Goal: Information Seeking & Learning: Check status

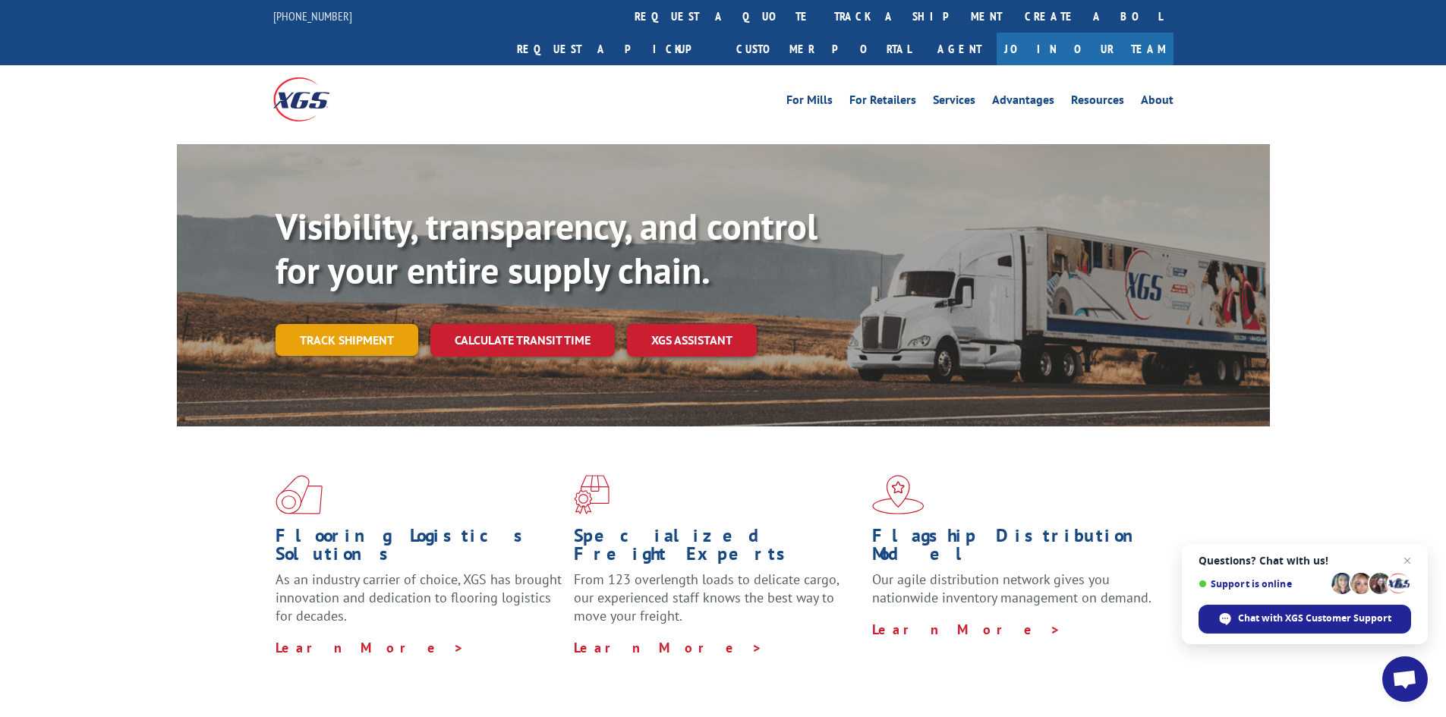
click at [348, 324] on link "Track shipment" at bounding box center [347, 340] width 143 height 32
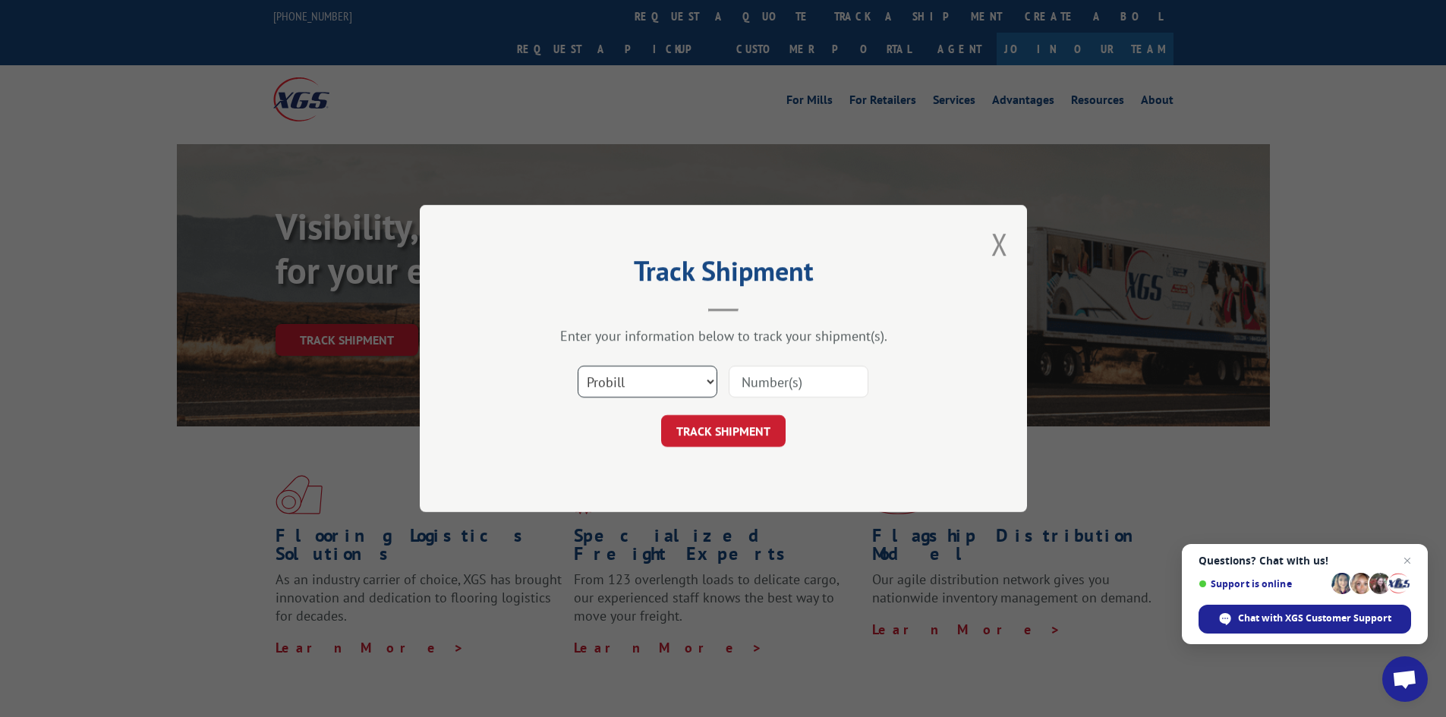
click at [669, 388] on select "Select category... Probill BOL PO" at bounding box center [648, 382] width 140 height 32
select select "bol"
click at [578, 366] on select "Select category... Probill BOL PO" at bounding box center [648, 382] width 140 height 32
click at [770, 381] on input at bounding box center [799, 382] width 140 height 32
paste input "5436556"
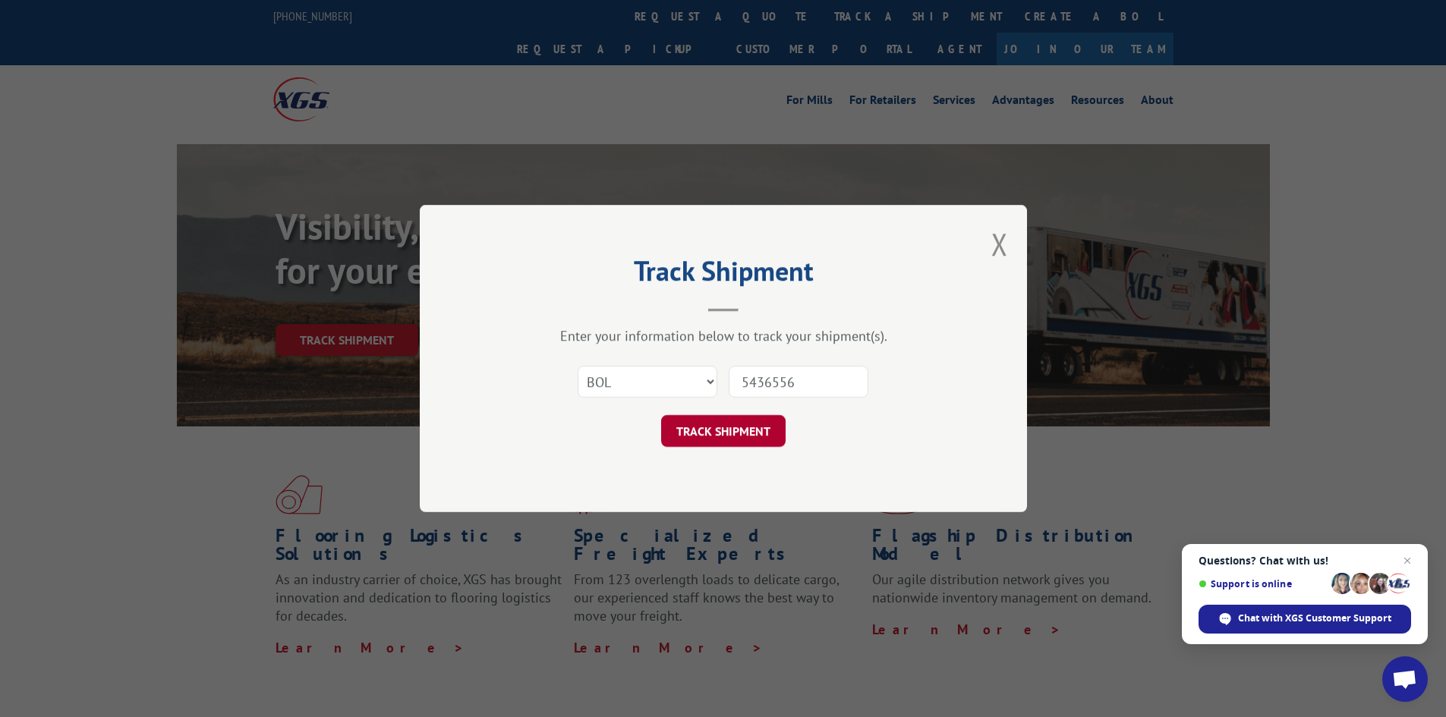
type input "5436556"
click at [720, 435] on button "TRACK SHIPMENT" at bounding box center [723, 431] width 124 height 32
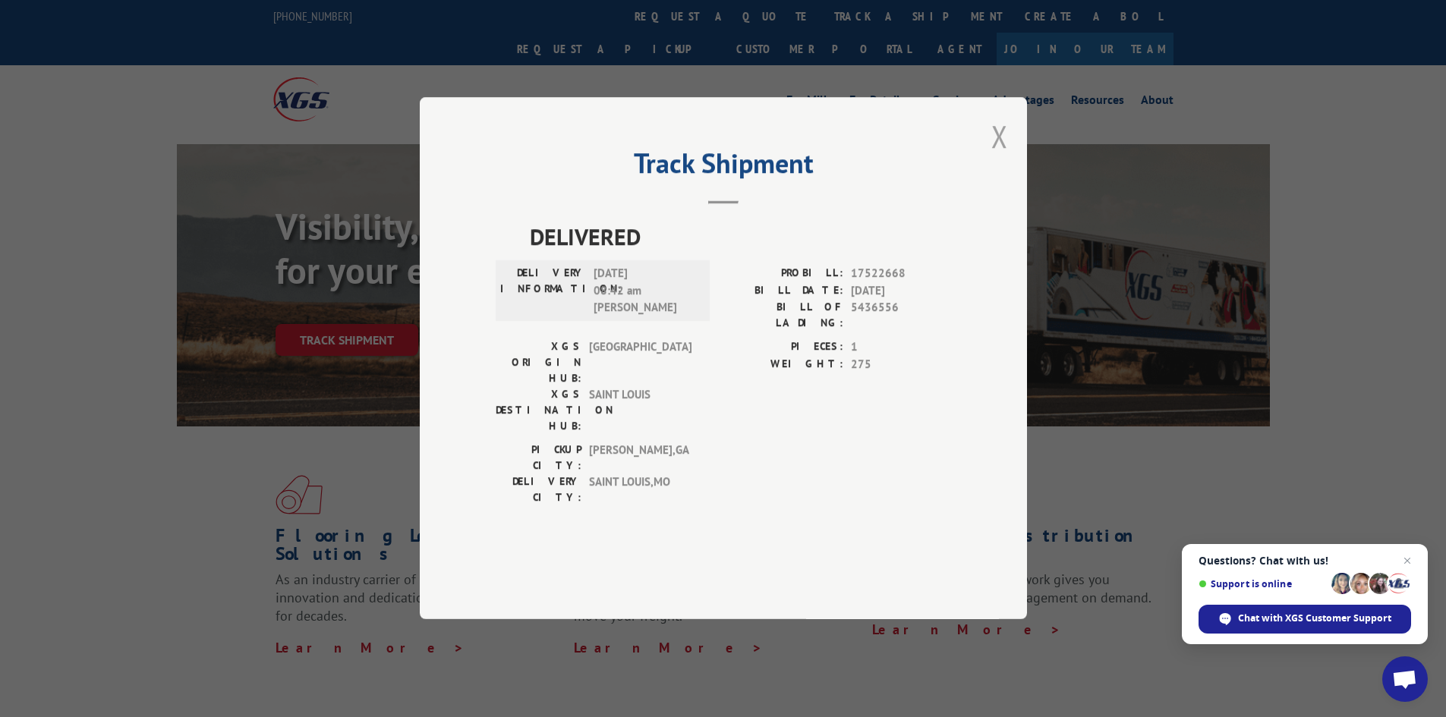
click at [1003, 156] on button "Close modal" at bounding box center [999, 136] width 17 height 40
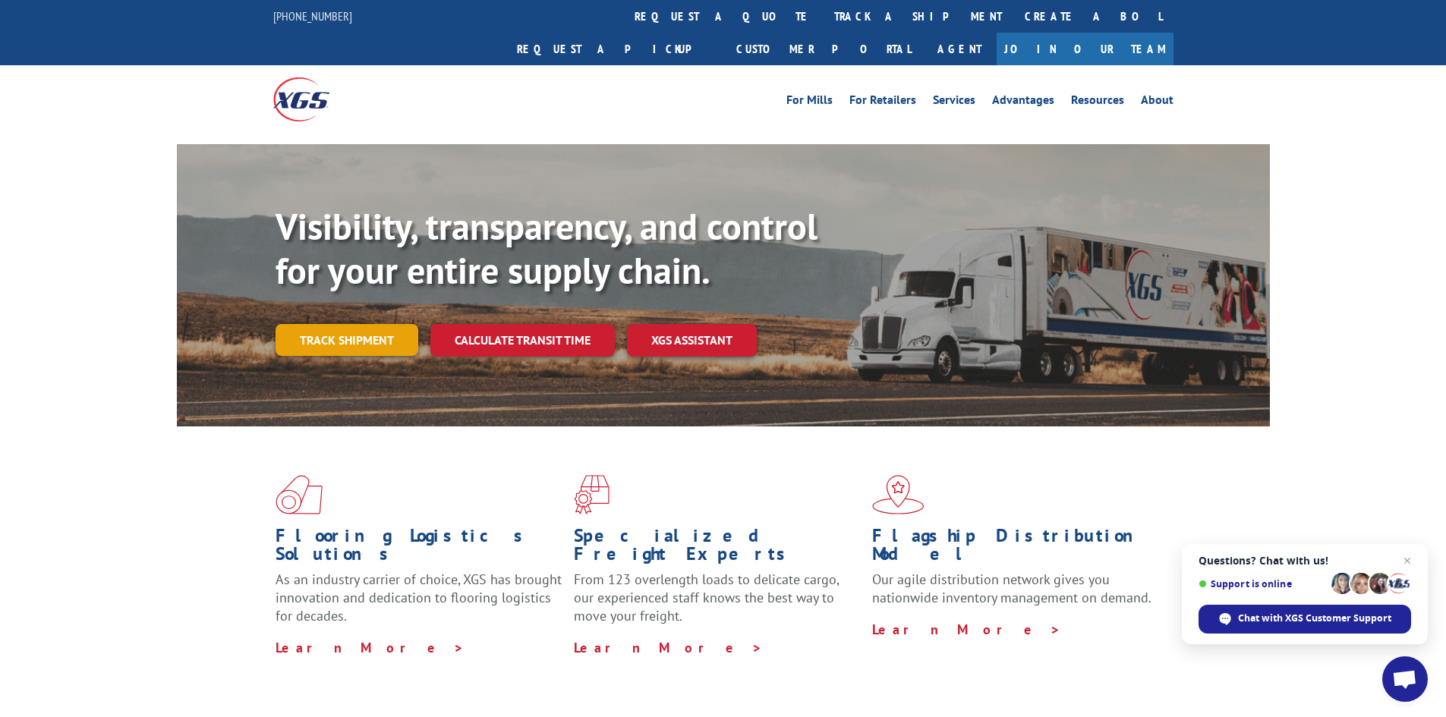
click at [358, 324] on link "Track shipment" at bounding box center [347, 340] width 143 height 32
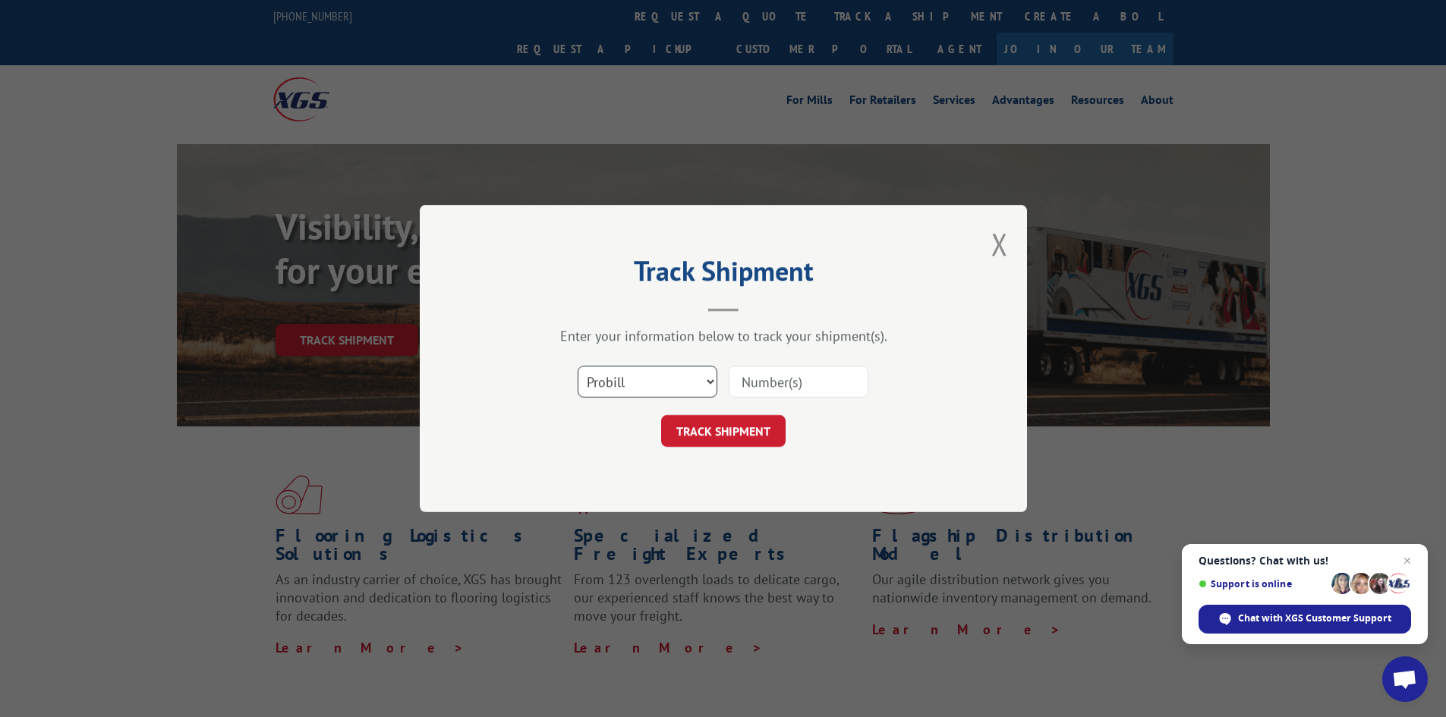
click at [646, 388] on select "Select category... Probill BOL PO" at bounding box center [648, 382] width 140 height 32
select select "bol"
click at [578, 366] on select "Select category... Probill BOL PO" at bounding box center [648, 382] width 140 height 32
click at [764, 385] on input at bounding box center [799, 382] width 140 height 32
paste input "5496943"
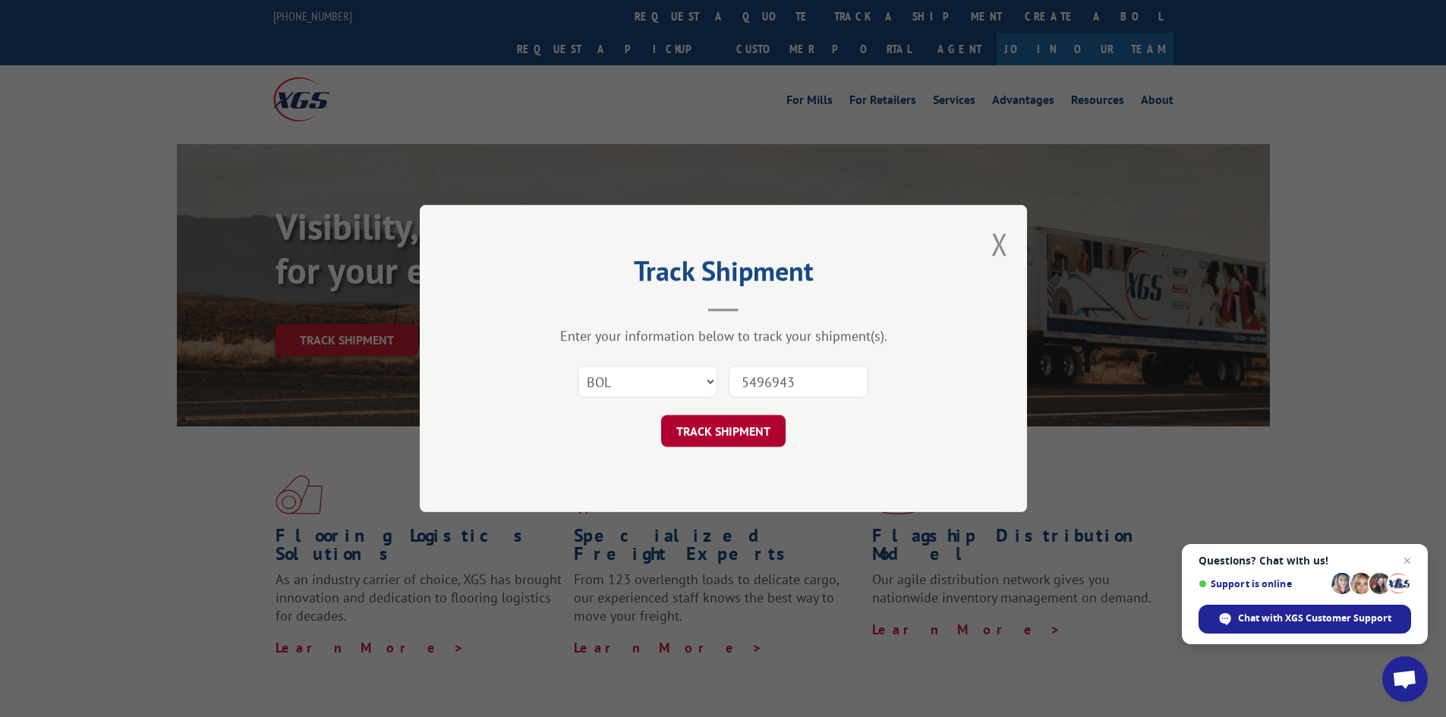
type input "5496943"
click at [751, 429] on button "TRACK SHIPMENT" at bounding box center [723, 431] width 124 height 32
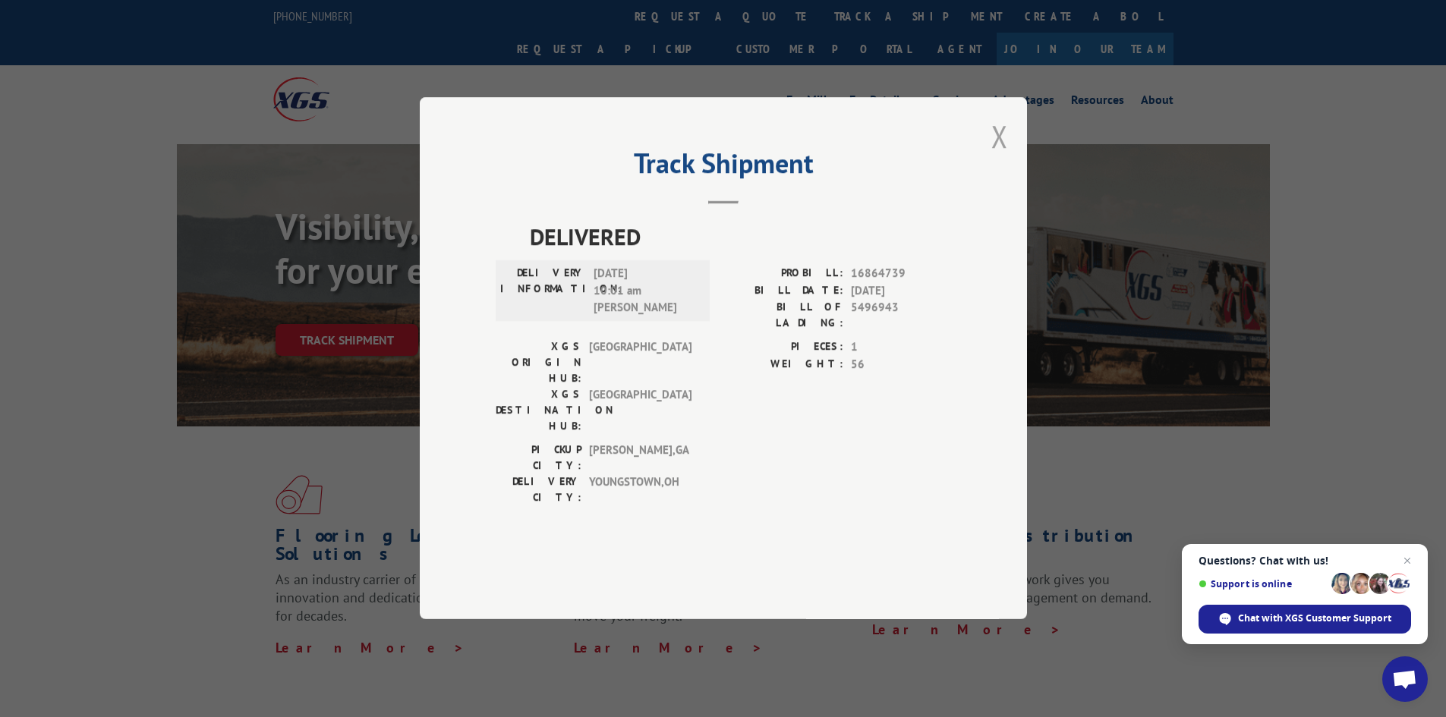
drag, startPoint x: 1000, startPoint y: 179, endPoint x: 991, endPoint y: 179, distance: 9.1
click at [999, 156] on button "Close modal" at bounding box center [999, 136] width 17 height 40
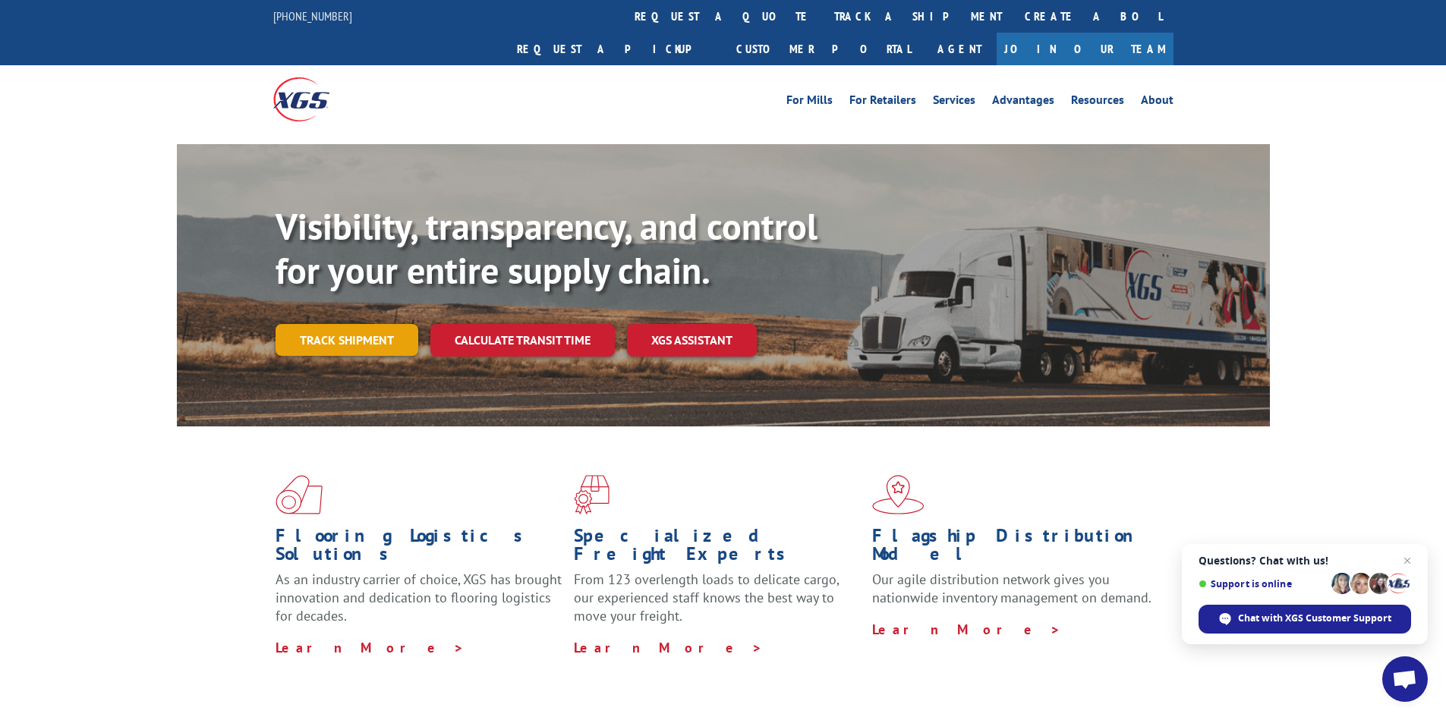
click at [332, 324] on link "Track shipment" at bounding box center [347, 340] width 143 height 32
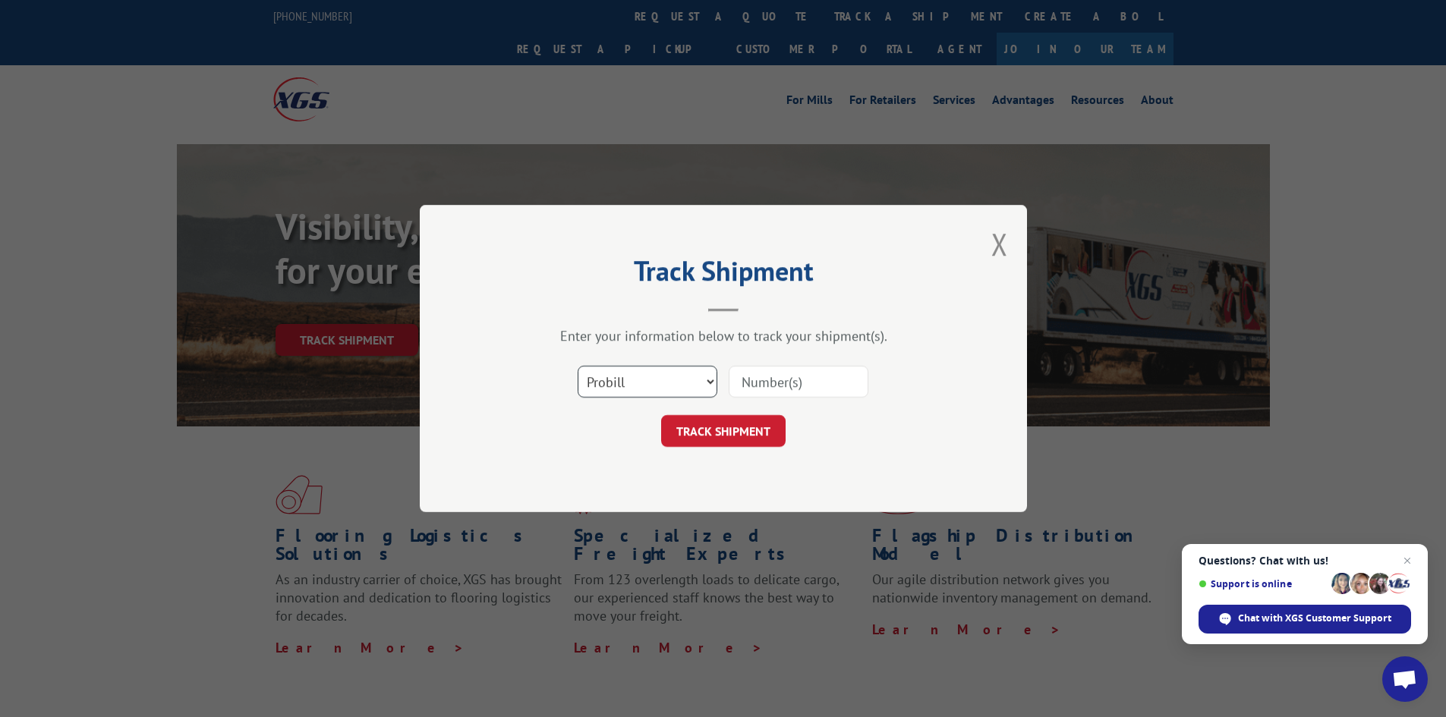
click at [631, 378] on select "Select category... Probill BOL PO" at bounding box center [648, 382] width 140 height 32
select select "bol"
click at [578, 366] on select "Select category... Probill BOL PO" at bounding box center [648, 382] width 140 height 32
click at [747, 381] on input at bounding box center [799, 382] width 140 height 32
paste input "7037062"
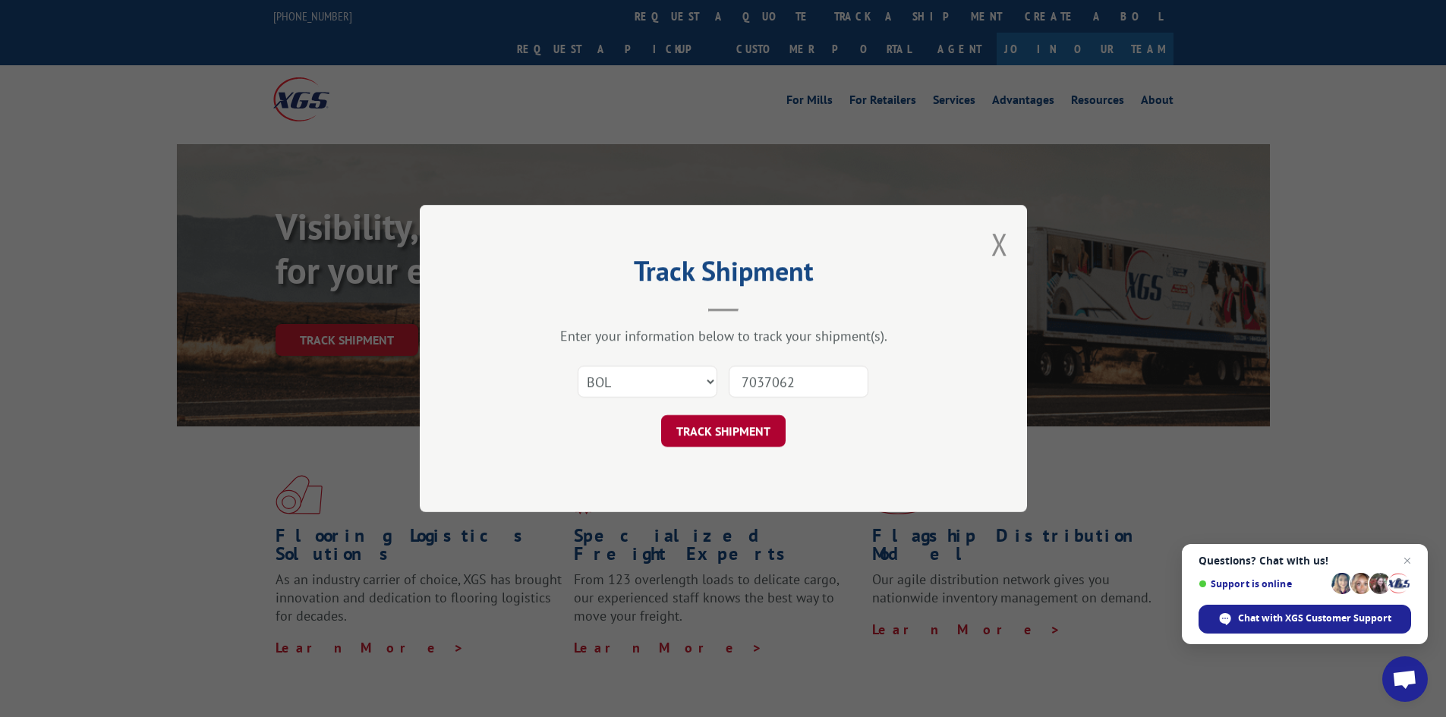
type input "7037062"
click at [736, 424] on button "TRACK SHIPMENT" at bounding box center [723, 431] width 124 height 32
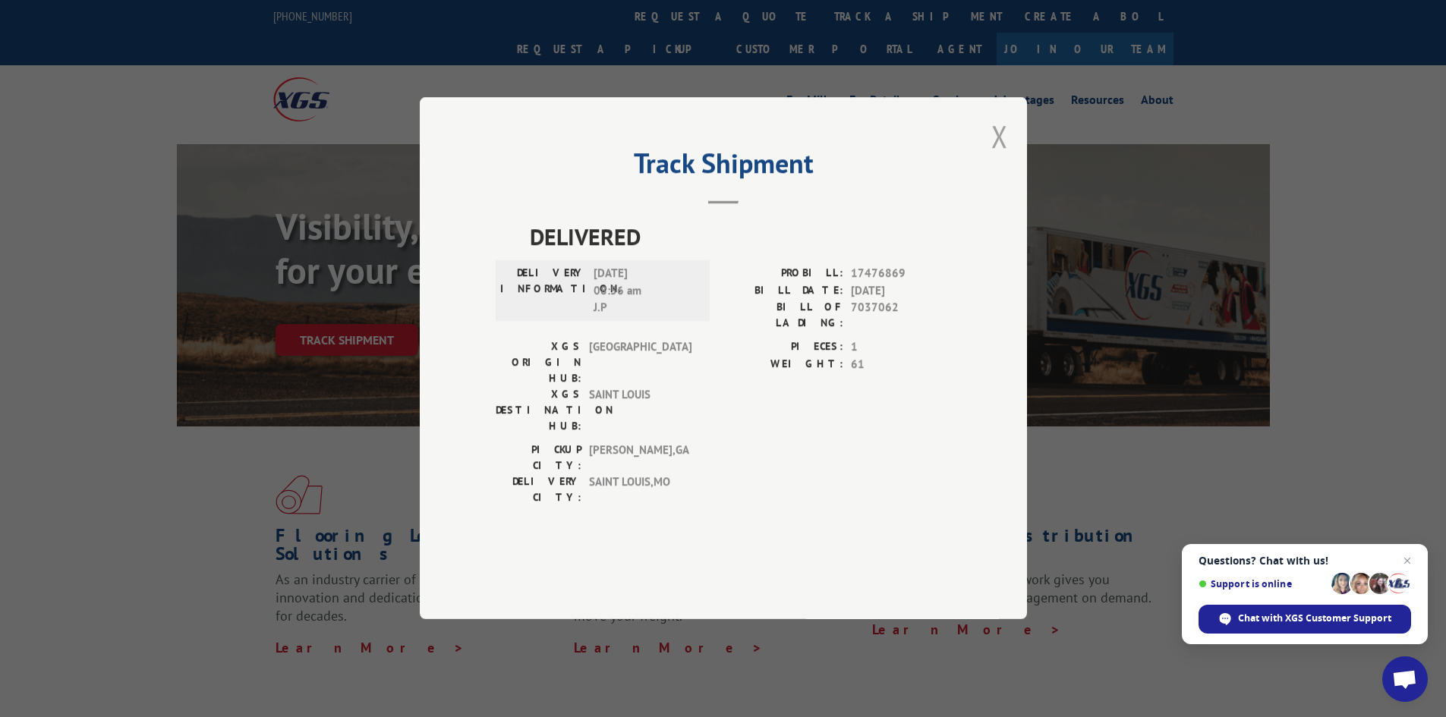
click at [996, 156] on button "Close modal" at bounding box center [999, 136] width 17 height 40
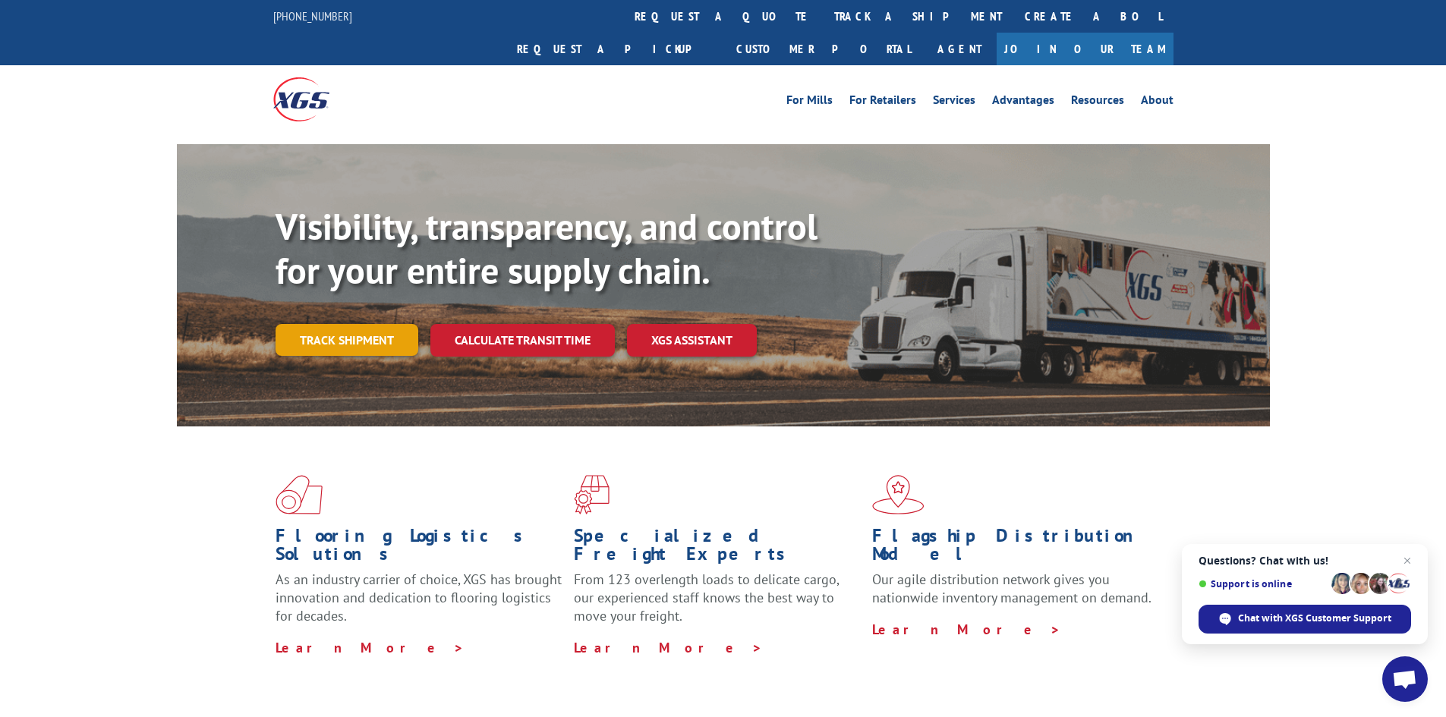
click at [367, 324] on link "Track shipment" at bounding box center [347, 340] width 143 height 32
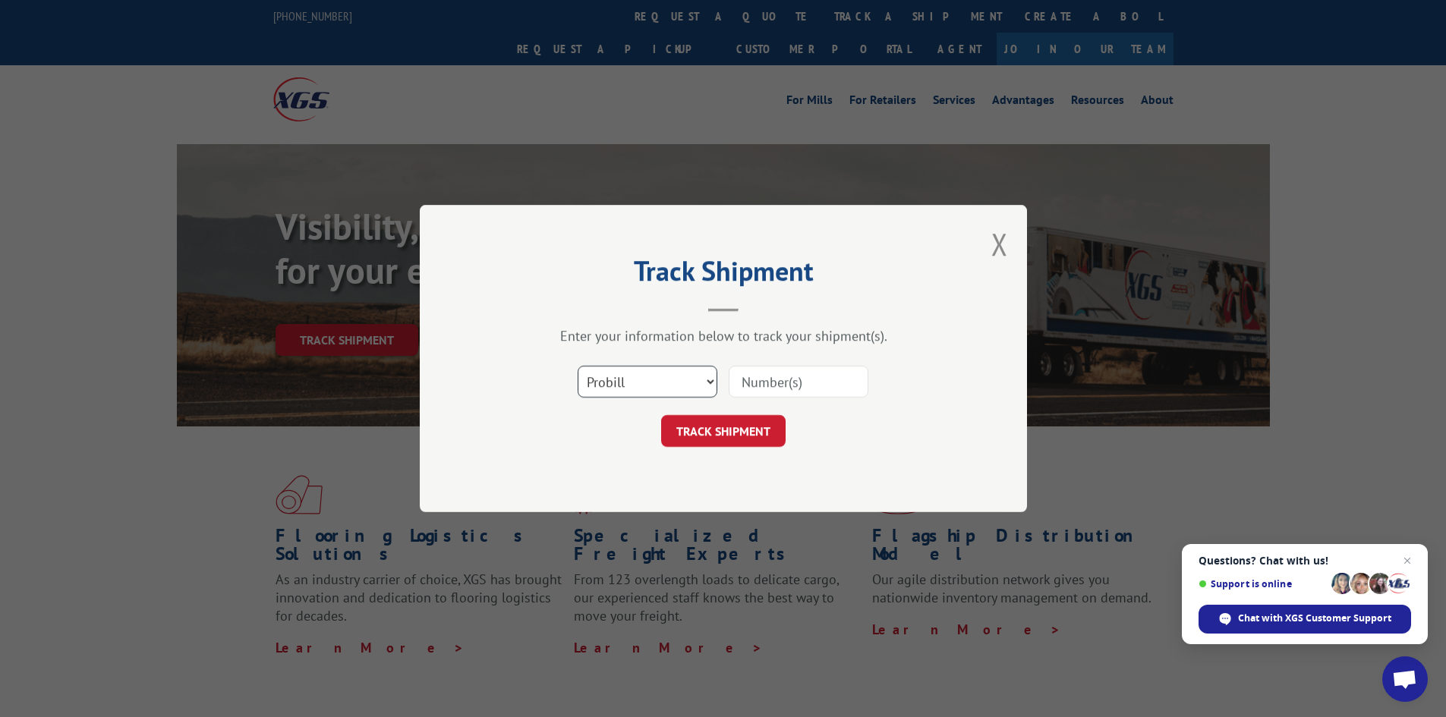
click at [619, 377] on select "Select category... Probill BOL PO" at bounding box center [648, 382] width 140 height 32
select select "bol"
click at [578, 366] on select "Select category... Probill BOL PO" at bounding box center [648, 382] width 140 height 32
click at [762, 379] on input at bounding box center [799, 382] width 140 height 32
paste input "7035576"
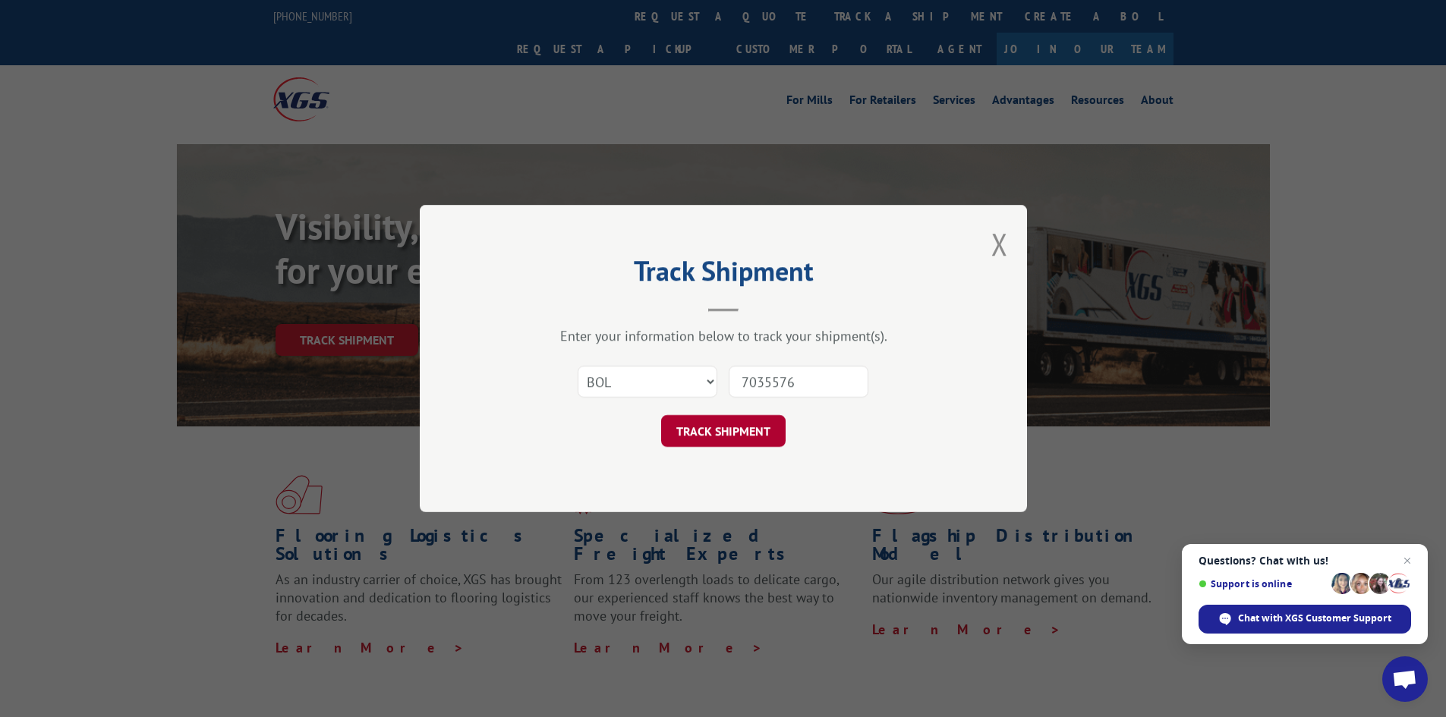
type input "7035576"
click at [723, 439] on button "TRACK SHIPMENT" at bounding box center [723, 431] width 124 height 32
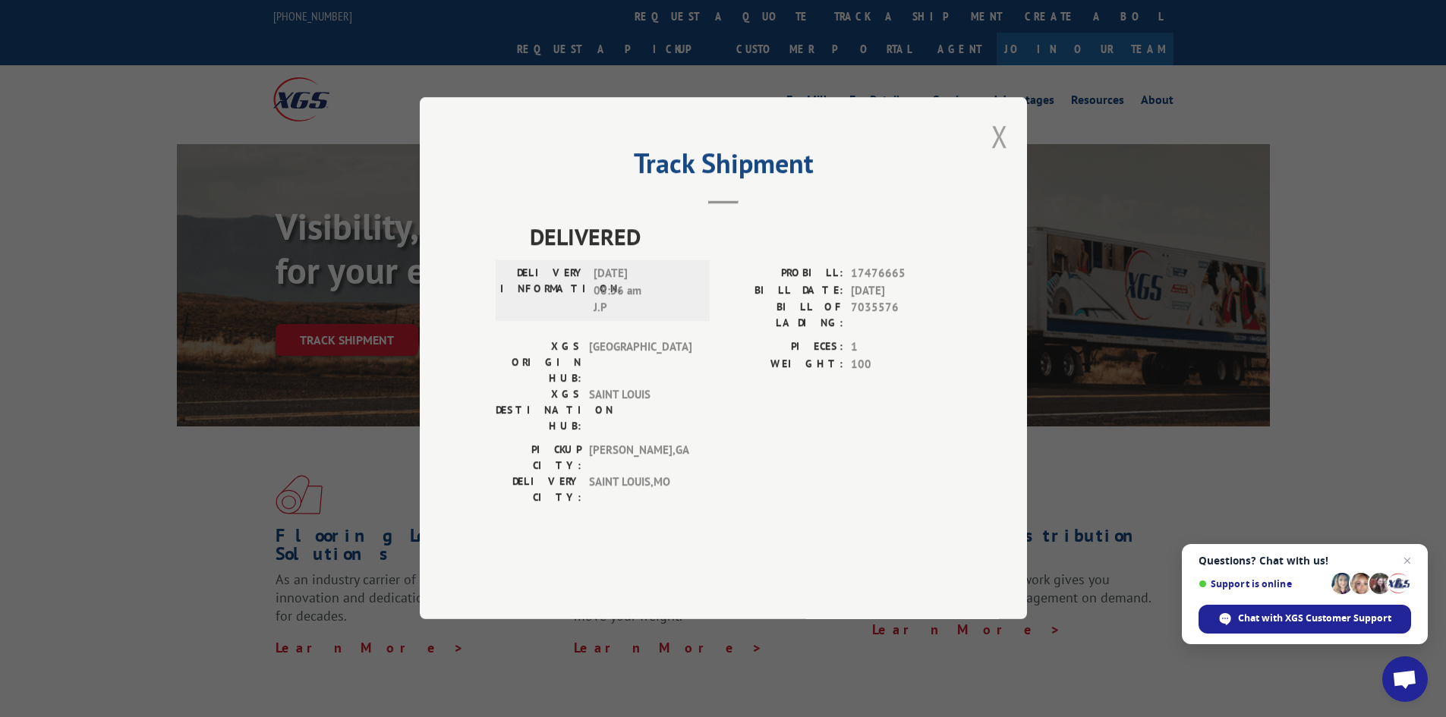
click at [1000, 156] on button "Close modal" at bounding box center [999, 136] width 17 height 40
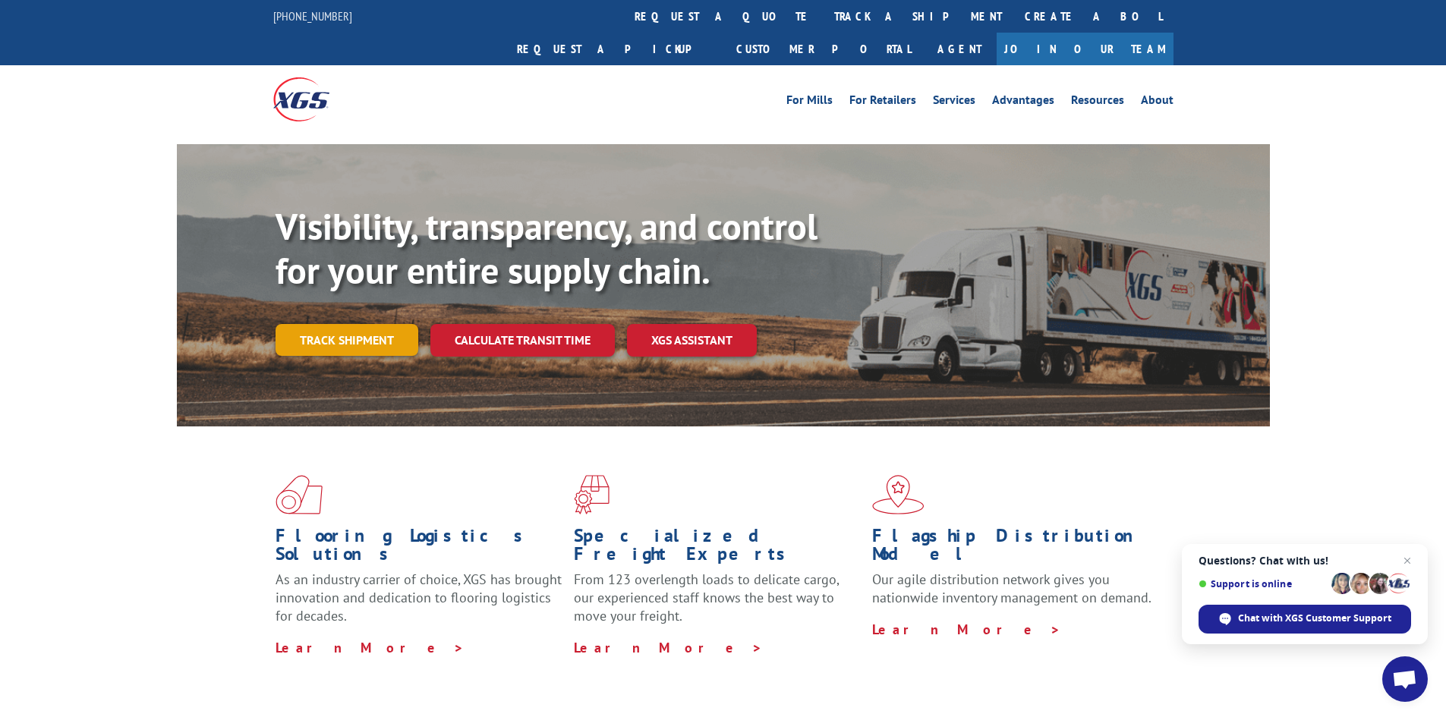
click at [360, 324] on link "Track shipment" at bounding box center [347, 340] width 143 height 32
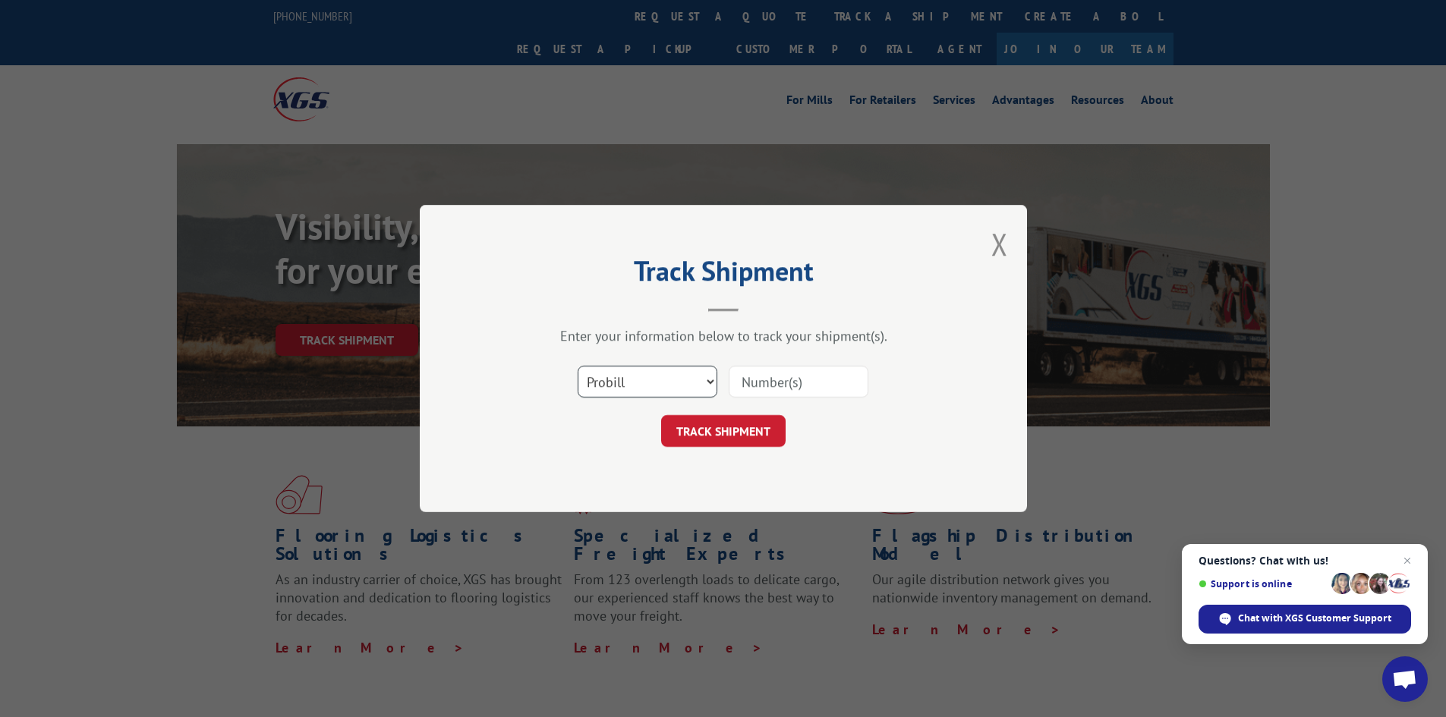
click at [632, 380] on select "Select category... Probill BOL PO" at bounding box center [648, 382] width 140 height 32
select select "bol"
click at [578, 366] on select "Select category... Probill BOL PO" at bounding box center [648, 382] width 140 height 32
click at [749, 381] on input at bounding box center [799, 382] width 140 height 32
paste input "7043083"
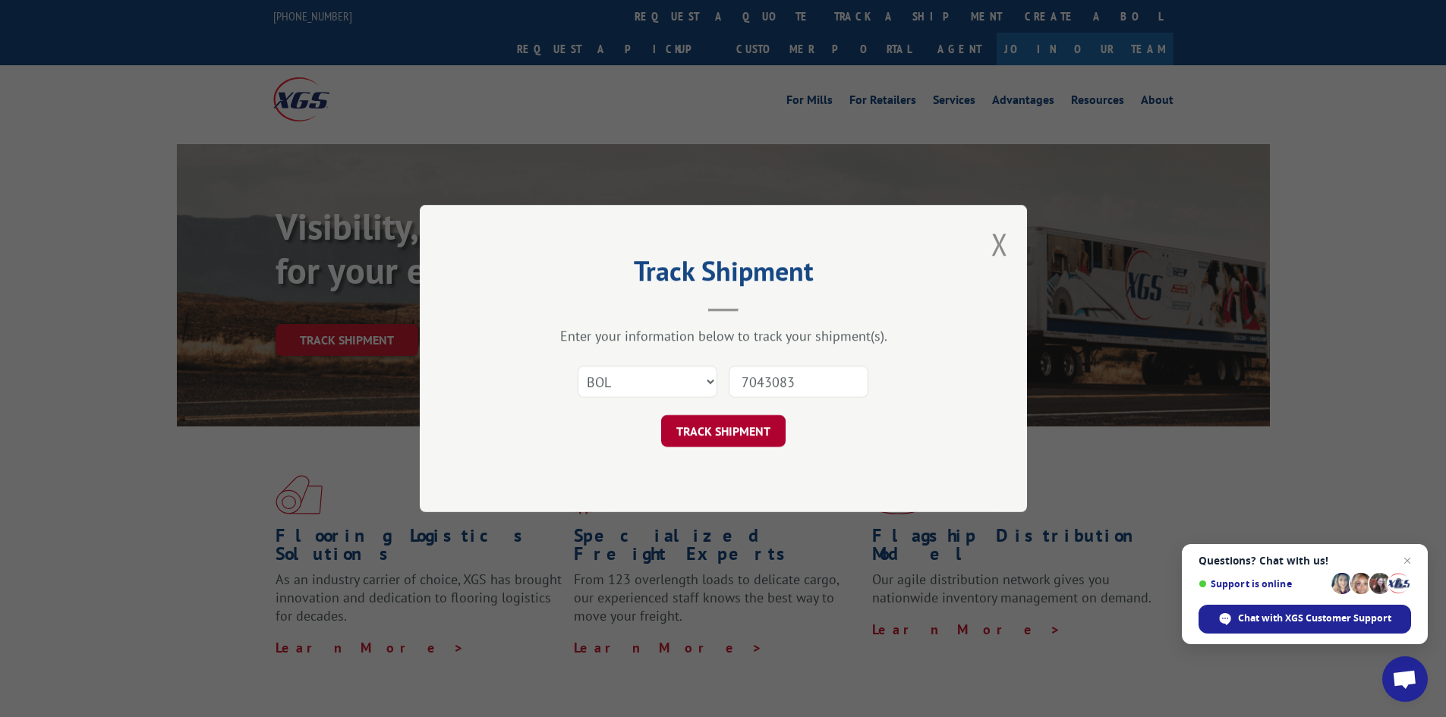
type input "7043083"
click at [766, 427] on button "TRACK SHIPMENT" at bounding box center [723, 431] width 124 height 32
